Goal: Information Seeking & Learning: Check status

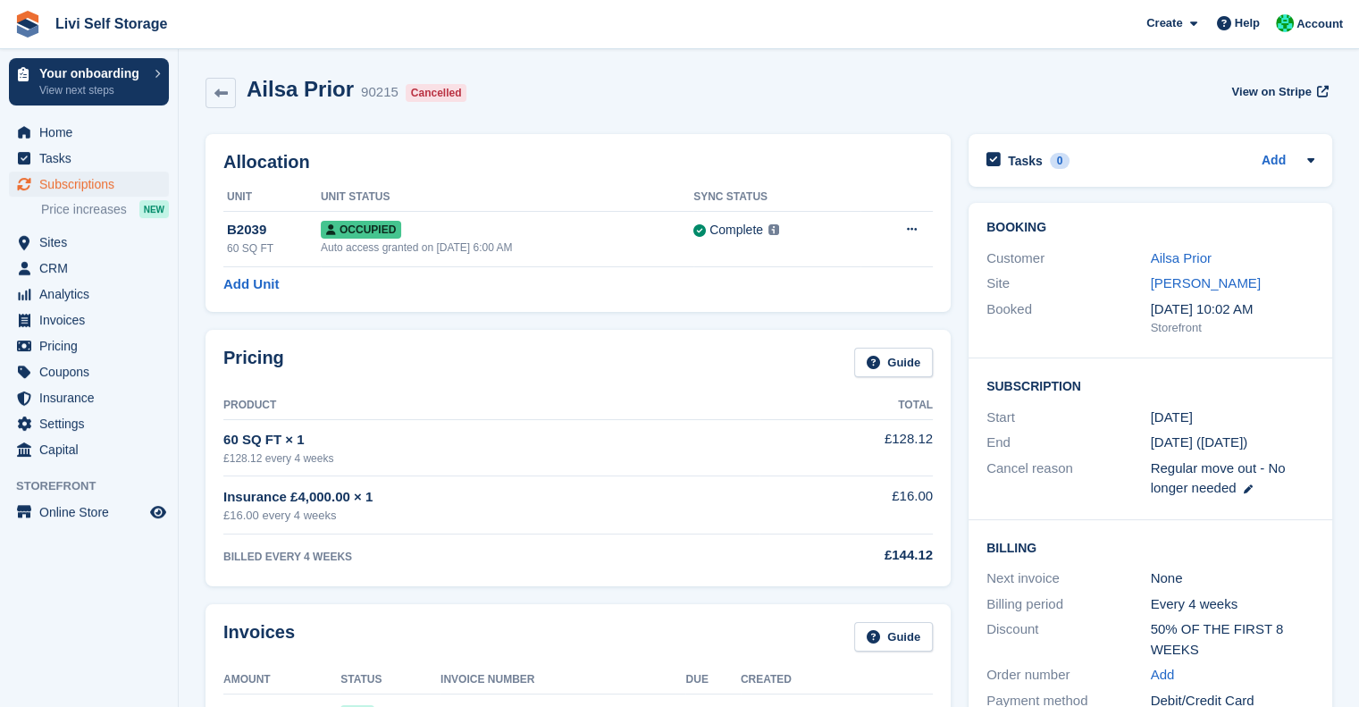
click at [626, 104] on div "Ailsa Prior 90215 Cancelled View on Stripe" at bounding box center [768, 93] width 1126 height 32
click at [214, 99] on icon at bounding box center [220, 93] width 13 height 13
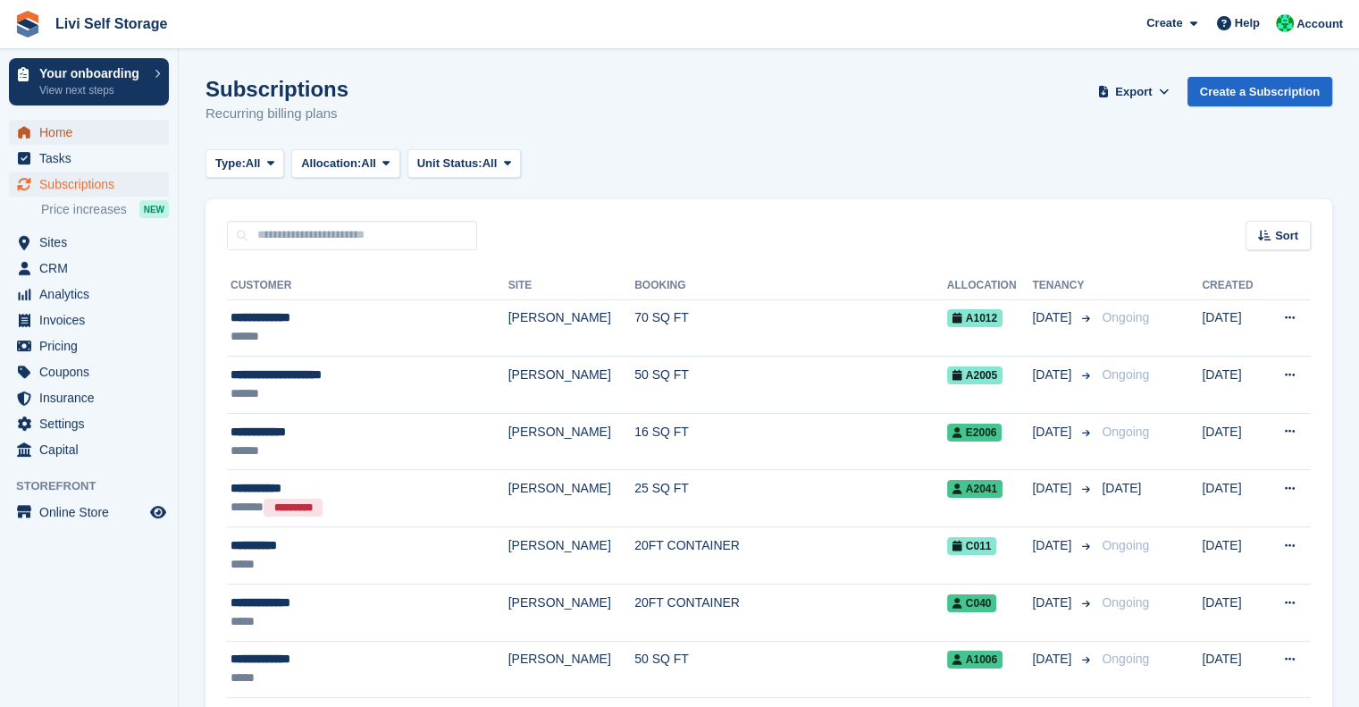
click at [61, 143] on span "Home" at bounding box center [92, 132] width 107 height 25
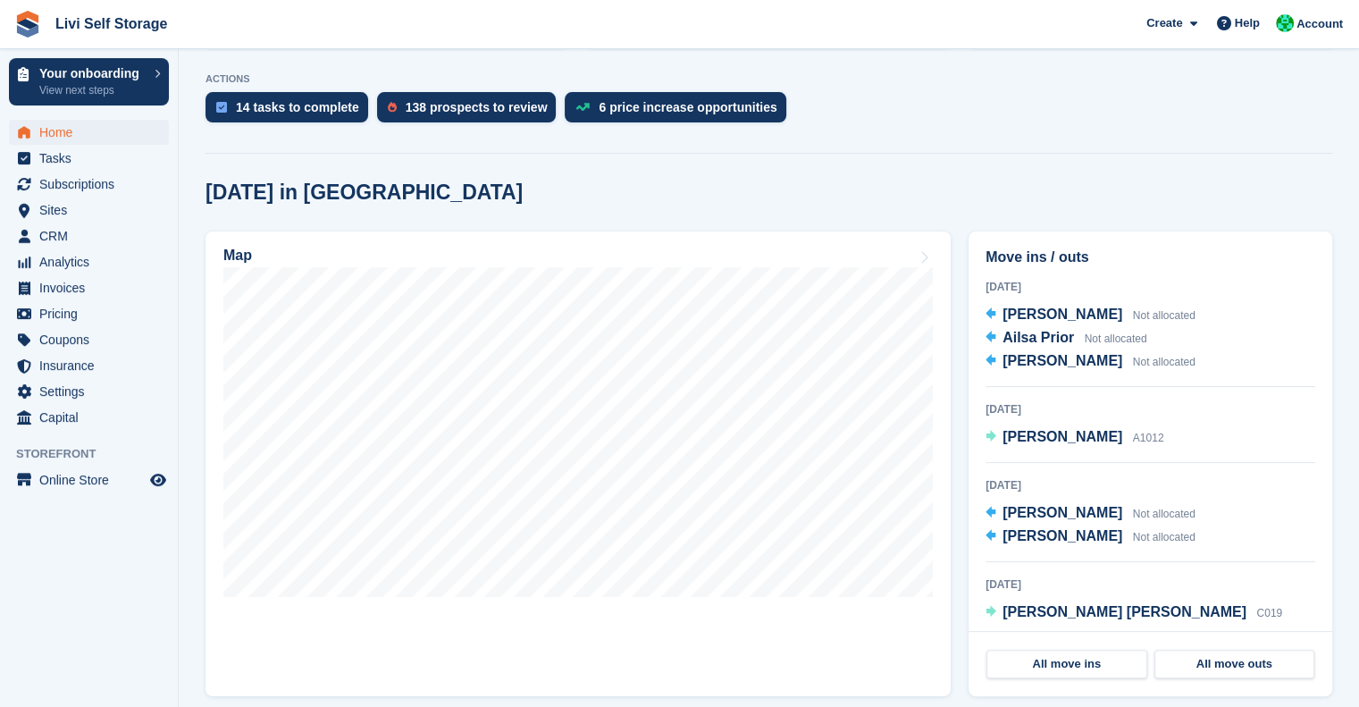
scroll to position [475, 0]
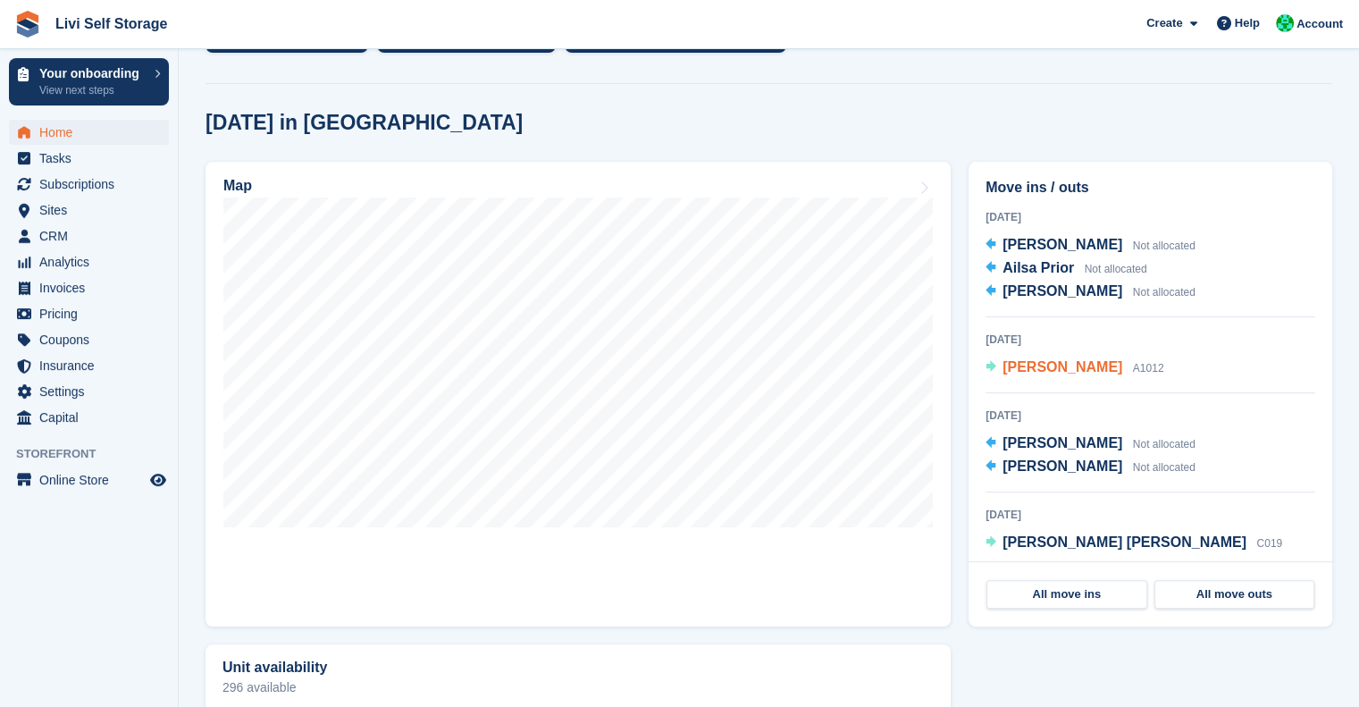
click at [1018, 369] on span "[PERSON_NAME]" at bounding box center [1062, 366] width 120 height 15
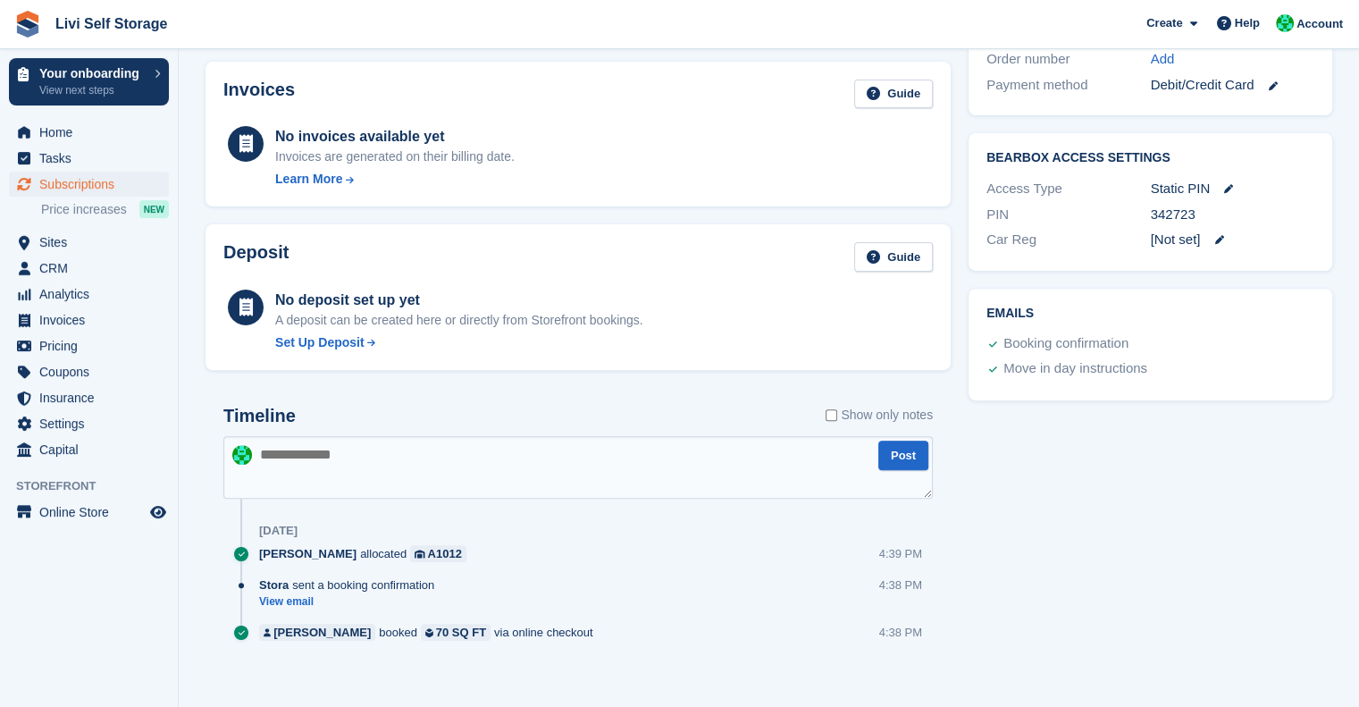
scroll to position [577, 0]
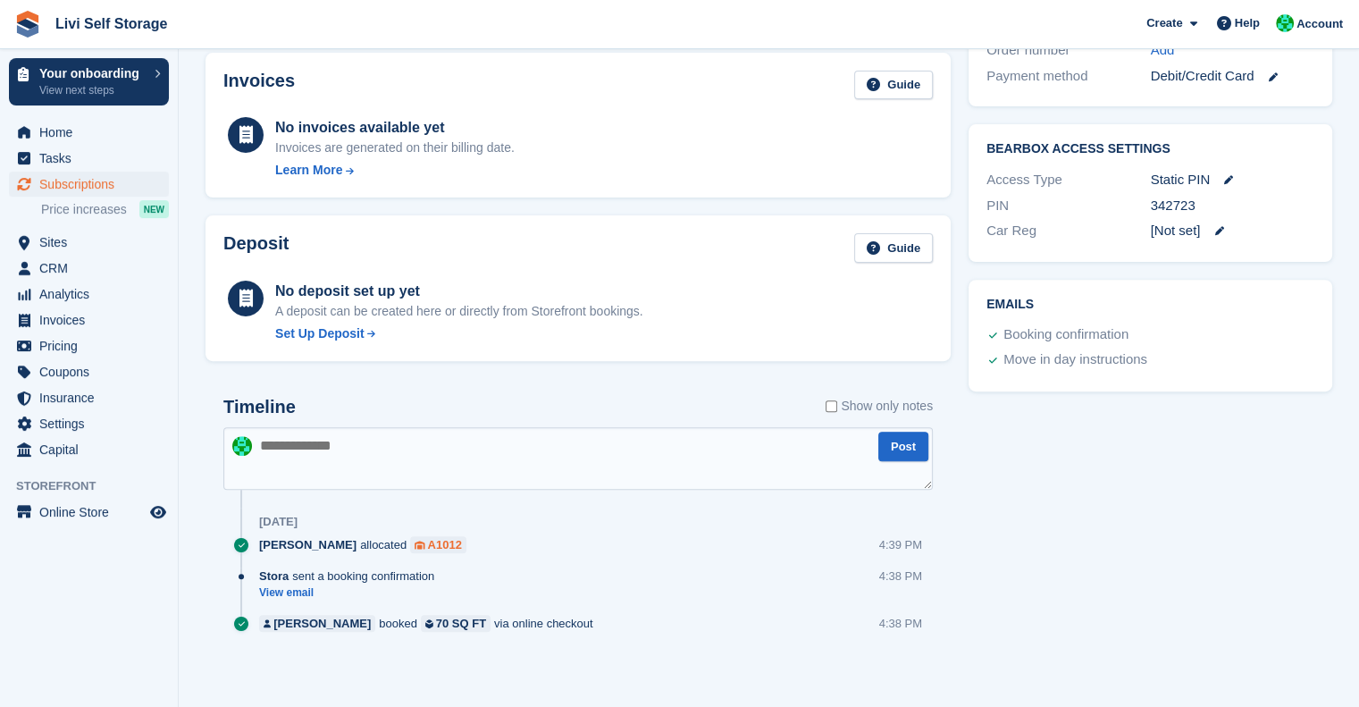
click at [428, 536] on div "A1012" at bounding box center [445, 544] width 34 height 17
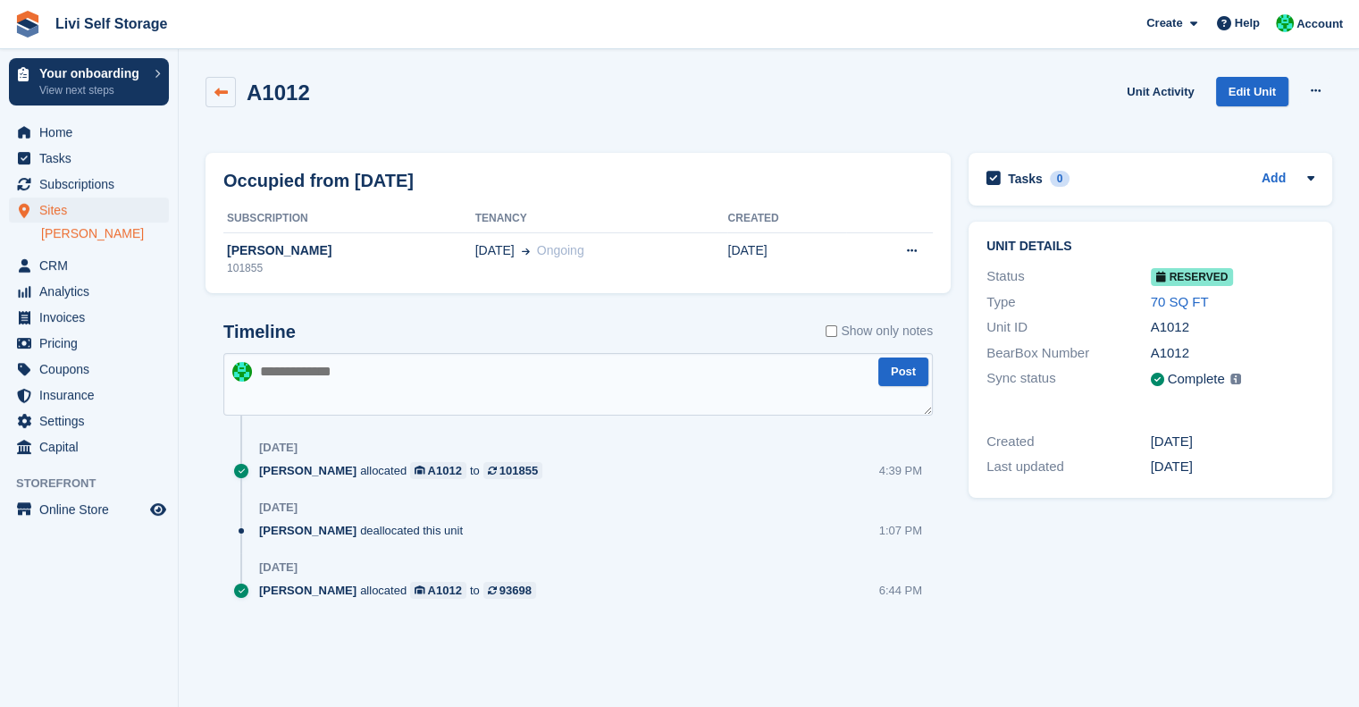
click at [227, 96] on icon at bounding box center [220, 92] width 13 height 13
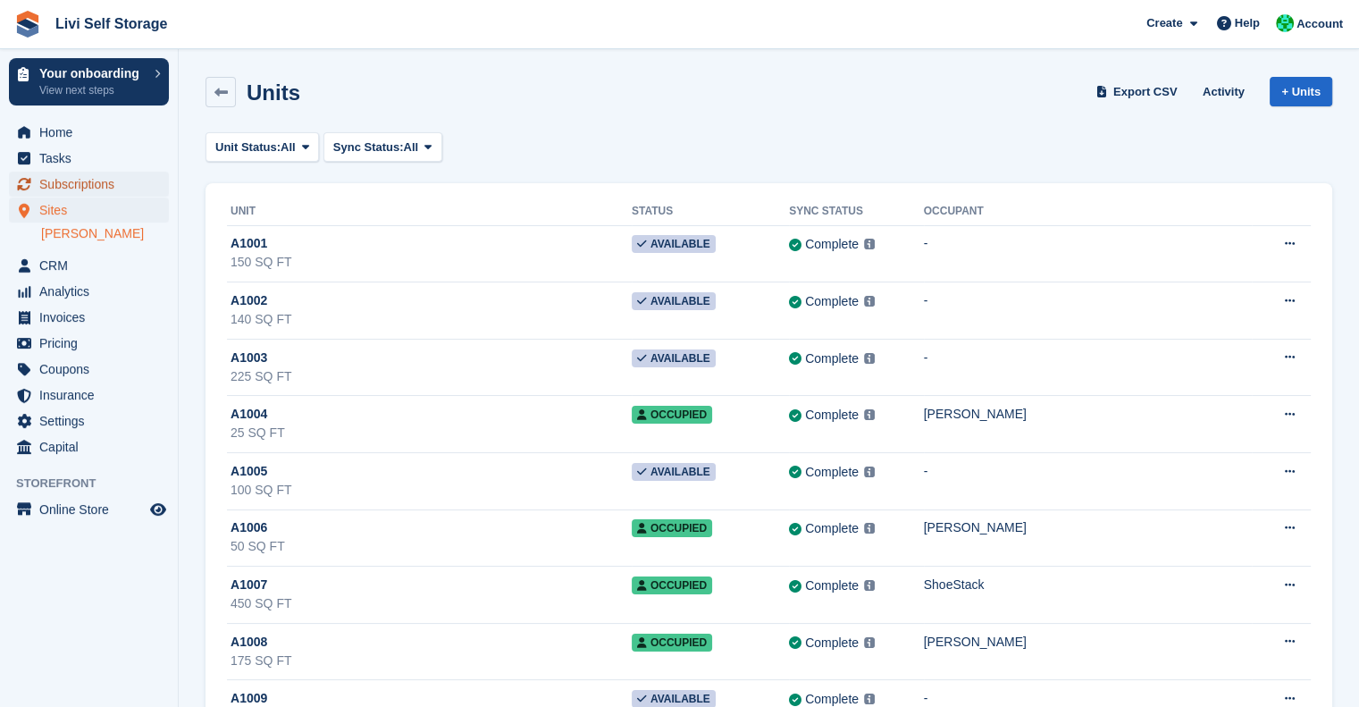
click at [92, 179] on span "Subscriptions" at bounding box center [92, 184] width 107 height 25
